Goal: Transaction & Acquisition: Purchase product/service

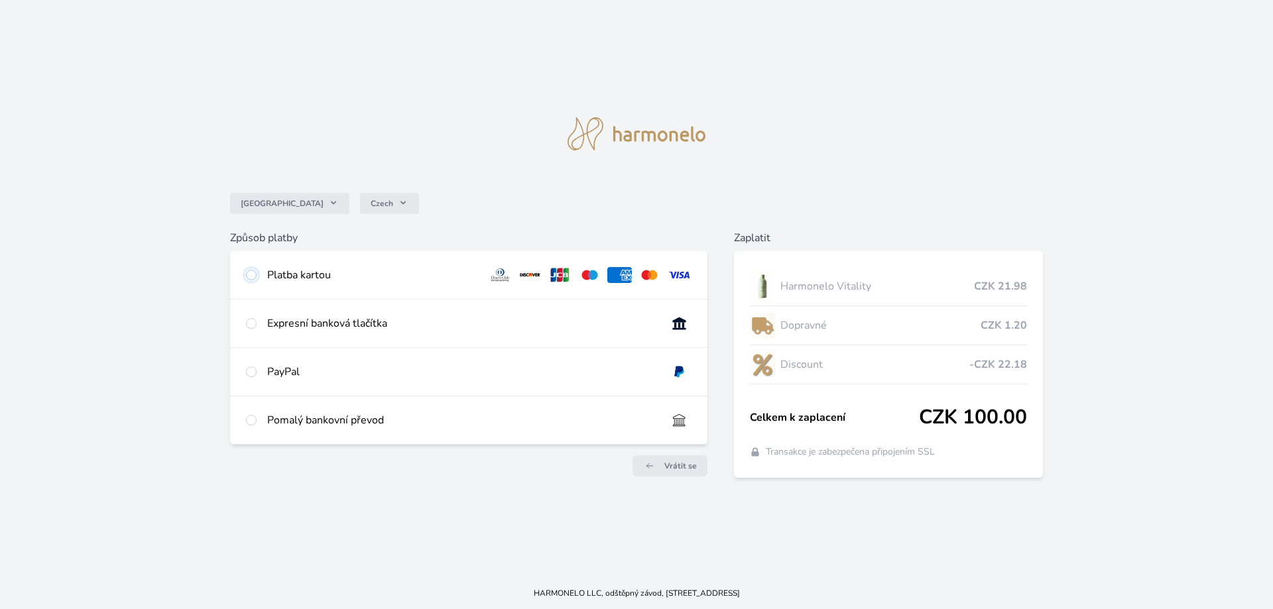
click at [250, 279] on input "radio" at bounding box center [251, 275] width 11 height 11
radio input "true"
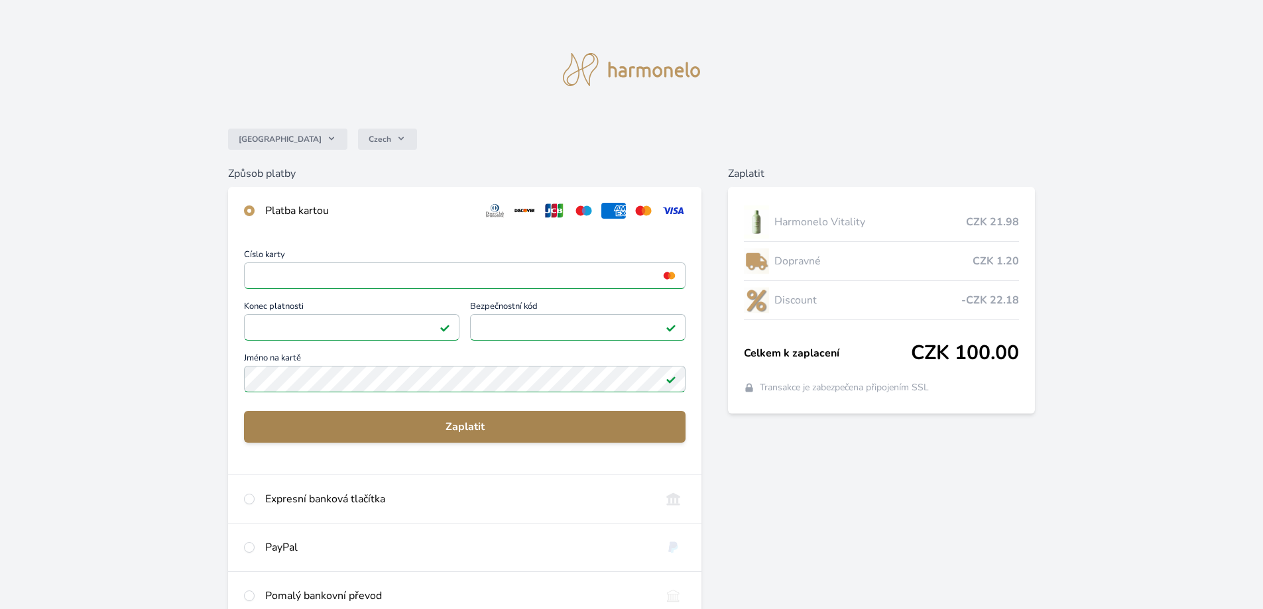
click at [345, 421] on span "Zaplatit" at bounding box center [465, 427] width 420 height 16
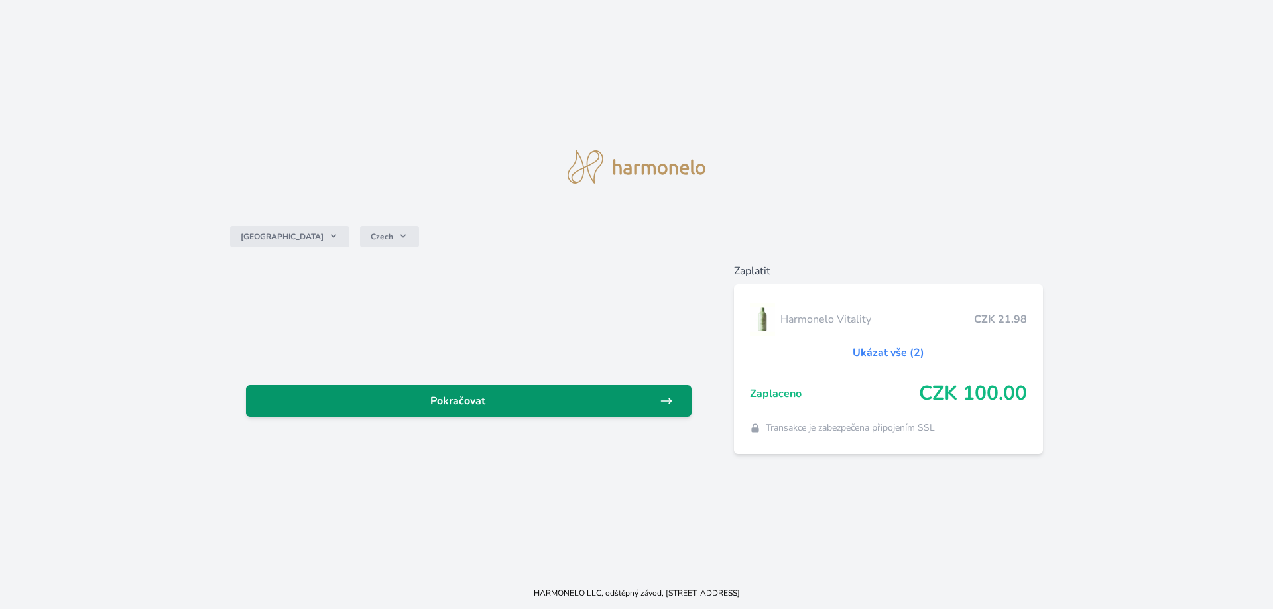
click at [392, 400] on span "Pokračovat" at bounding box center [458, 401] width 403 height 16
